Goal: Transaction & Acquisition: Purchase product/service

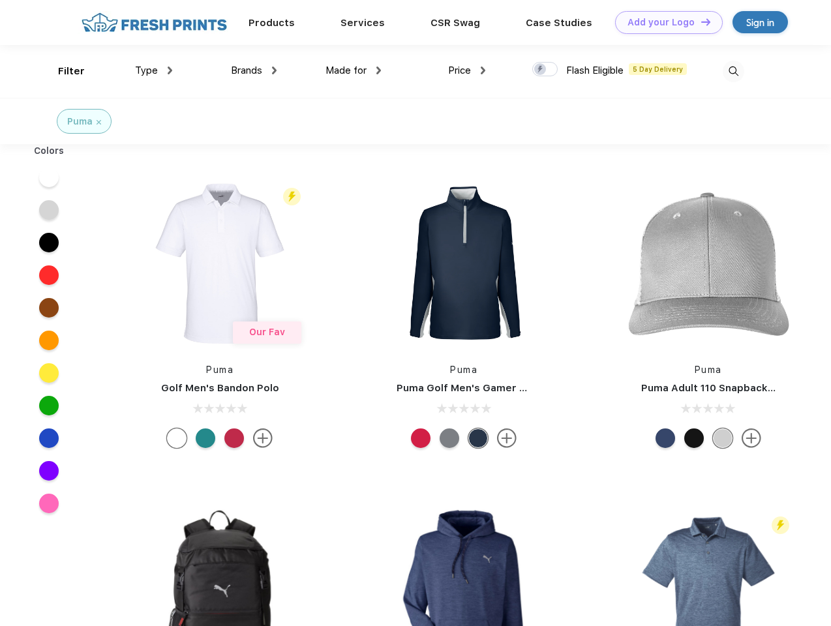
scroll to position [1, 0]
click at [664, 22] on link "Add your Logo Design Tool" at bounding box center [669, 22] width 108 height 23
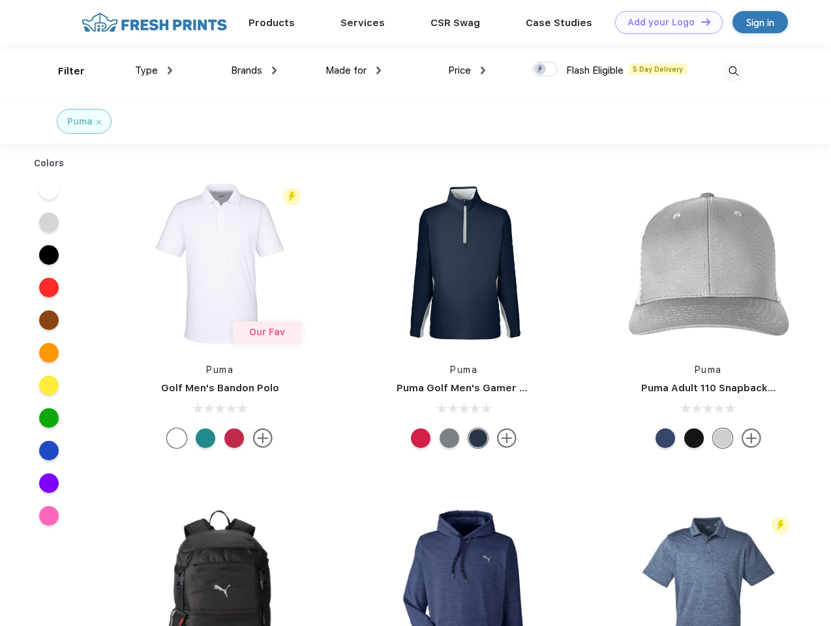
click at [0, 0] on div "Design Tool" at bounding box center [0, 0] width 0 height 0
click at [700, 22] on link "Add your Logo Design Tool" at bounding box center [669, 22] width 108 height 23
click at [63, 71] on div "Filter" at bounding box center [71, 71] width 27 height 15
click at [154, 70] on span "Type" at bounding box center [146, 71] width 23 height 12
click at [254, 70] on span "Brands" at bounding box center [246, 71] width 31 height 12
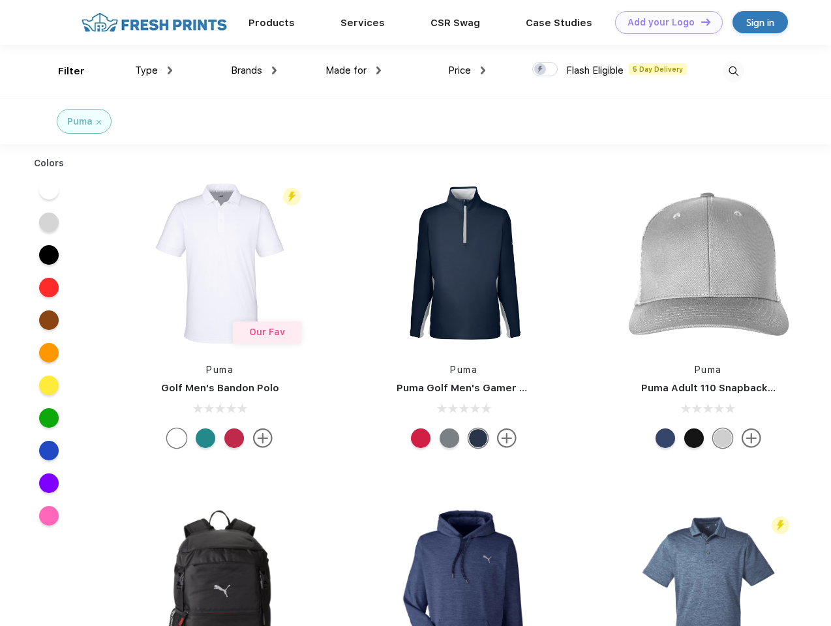
click at [353, 70] on span "Made for" at bounding box center [345, 71] width 41 height 12
click at [467, 70] on span "Price" at bounding box center [459, 71] width 23 height 12
click at [545, 70] on div at bounding box center [544, 69] width 25 height 14
click at [541, 70] on input "checkbox" at bounding box center [536, 65] width 8 height 8
click at [733, 71] on img at bounding box center [734, 72] width 22 height 22
